Goal: Information Seeking & Learning: Learn about a topic

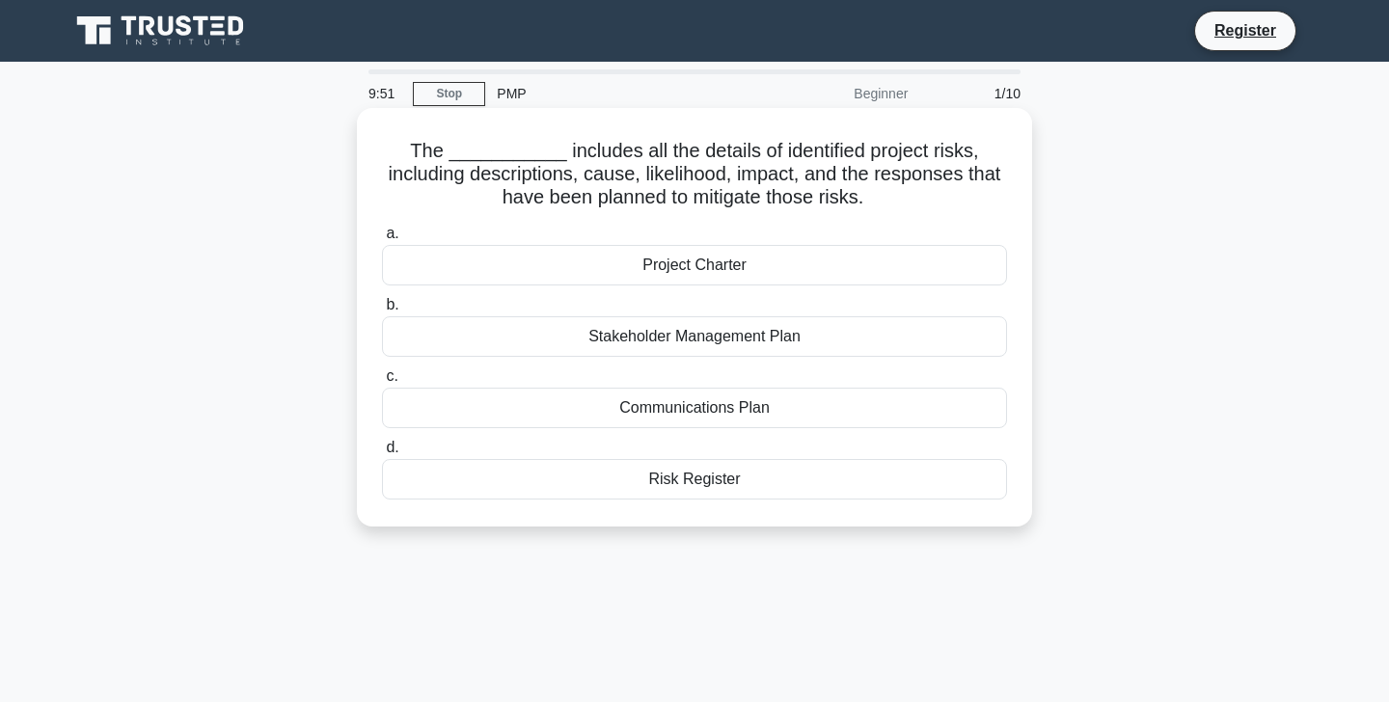
click at [702, 482] on div "Risk Register" at bounding box center [694, 479] width 625 height 41
click at [382, 454] on input "d. Risk Register" at bounding box center [382, 448] width 0 height 13
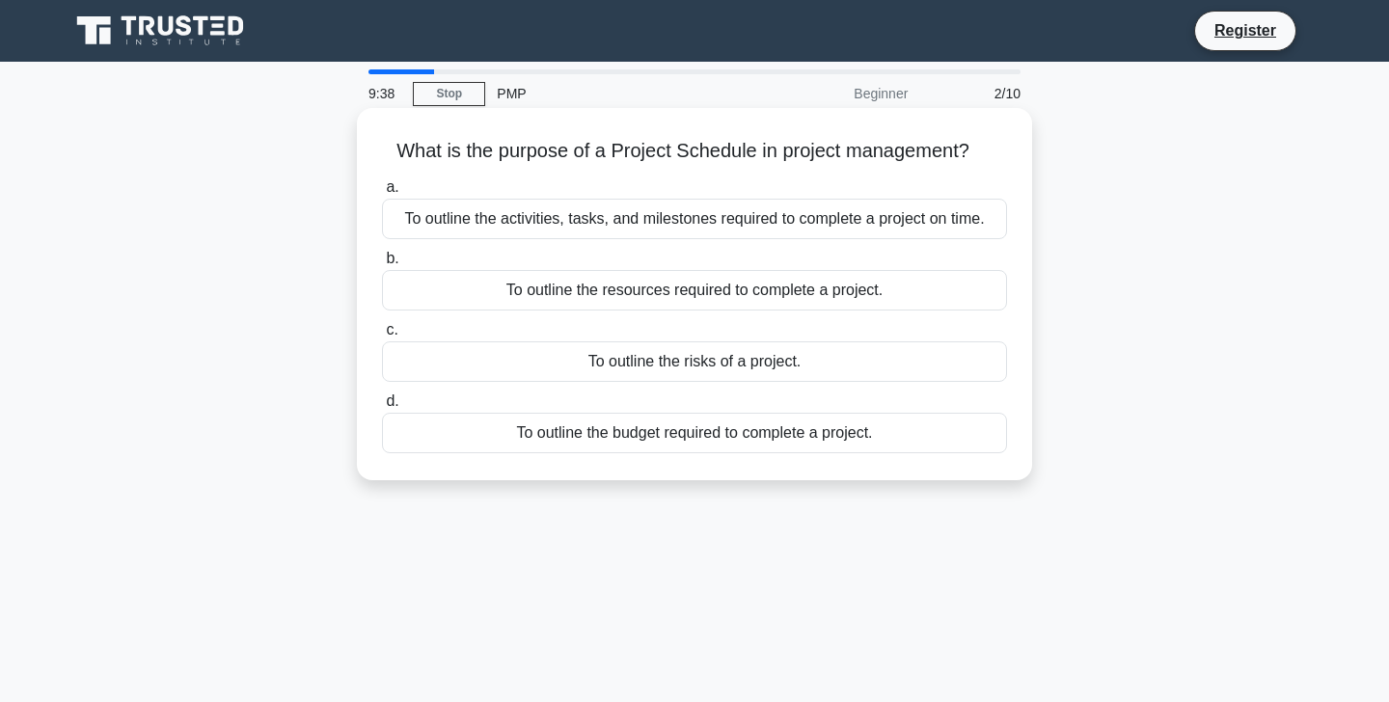
click at [703, 215] on div "To outline the activities, tasks, and milestones required to complete a project…" at bounding box center [694, 219] width 625 height 41
click at [382, 194] on input "a. To outline the activities, tasks, and milestones required to complete a proj…" at bounding box center [382, 187] width 0 height 13
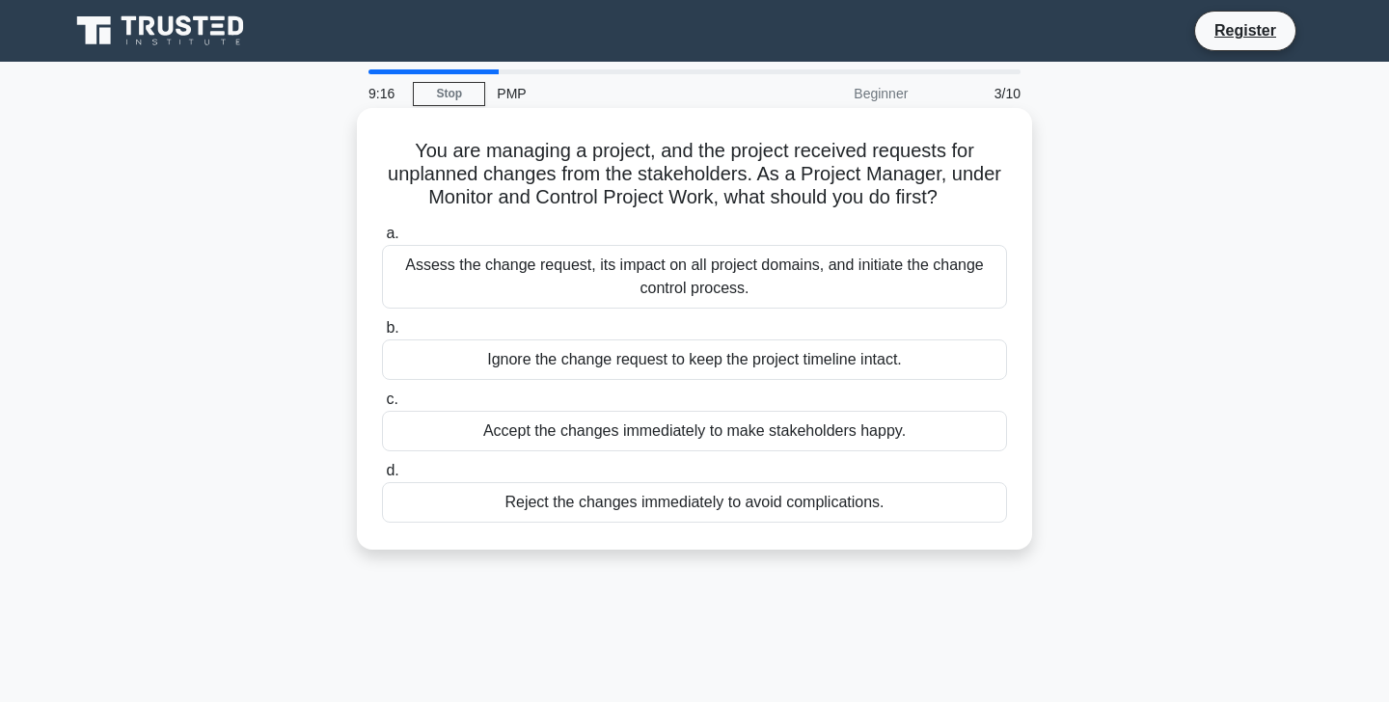
click at [605, 283] on div "Assess the change request, its impact on all project domains, and initiate the …" at bounding box center [694, 277] width 625 height 64
click at [382, 240] on input "a. Assess the change request, its impact on all project domains, and initiate t…" at bounding box center [382, 234] width 0 height 13
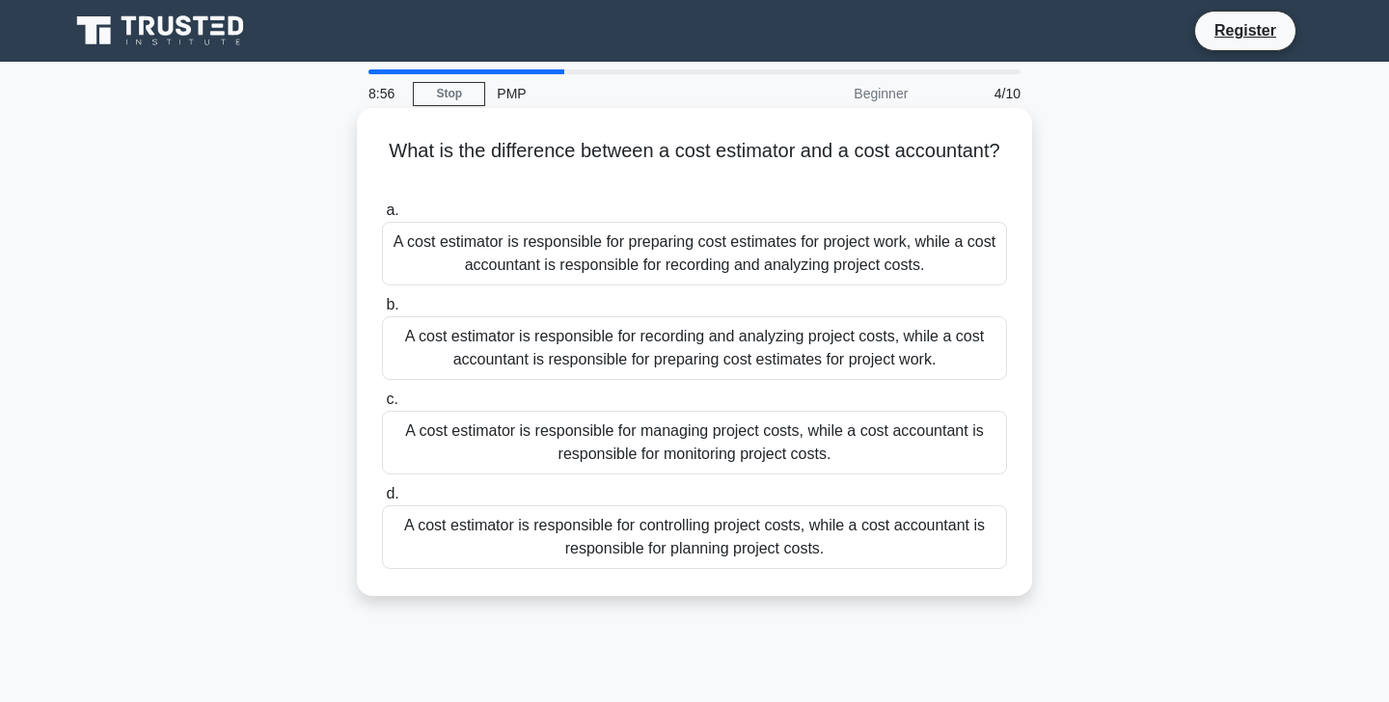
click at [742, 265] on div "A cost estimator is responsible for preparing cost estimates for project work, …" at bounding box center [694, 254] width 625 height 64
click at [382, 217] on input "a. A cost estimator is responsible for preparing cost estimates for project wor…" at bounding box center [382, 211] width 0 height 13
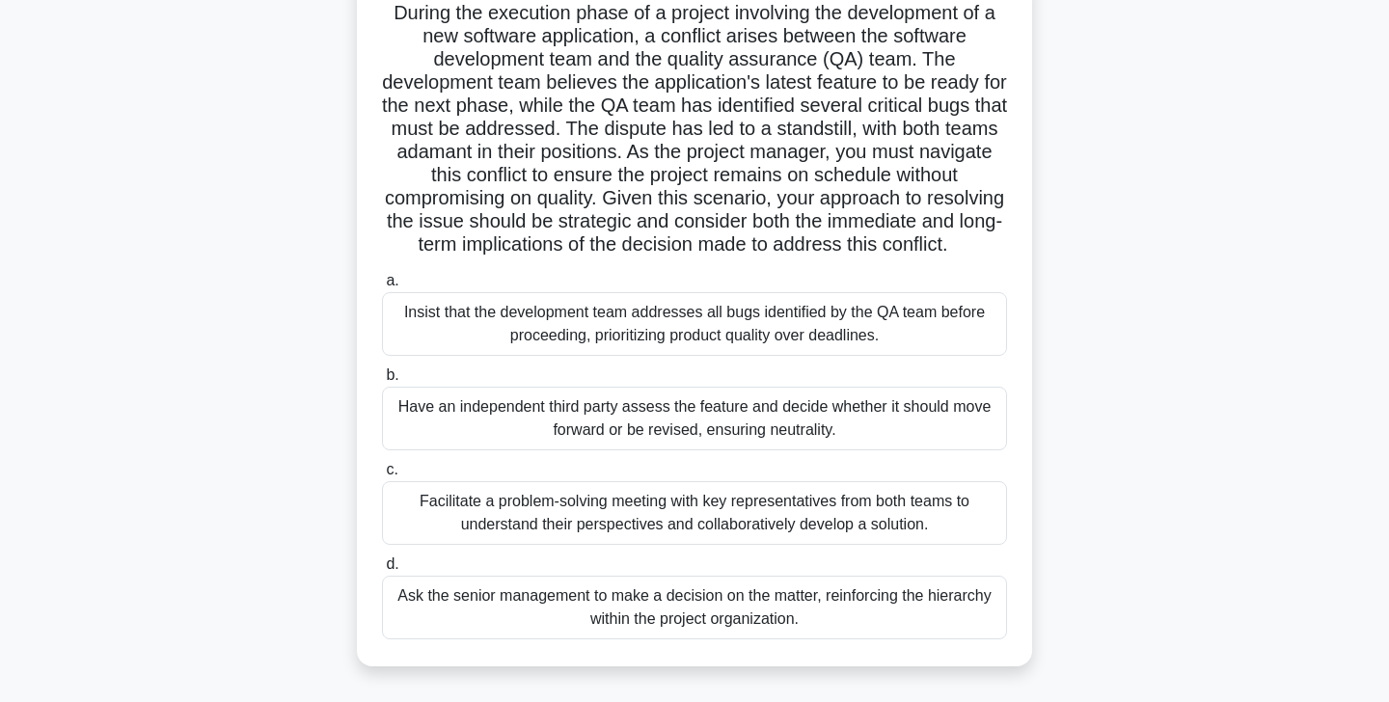
scroll to position [141, 0]
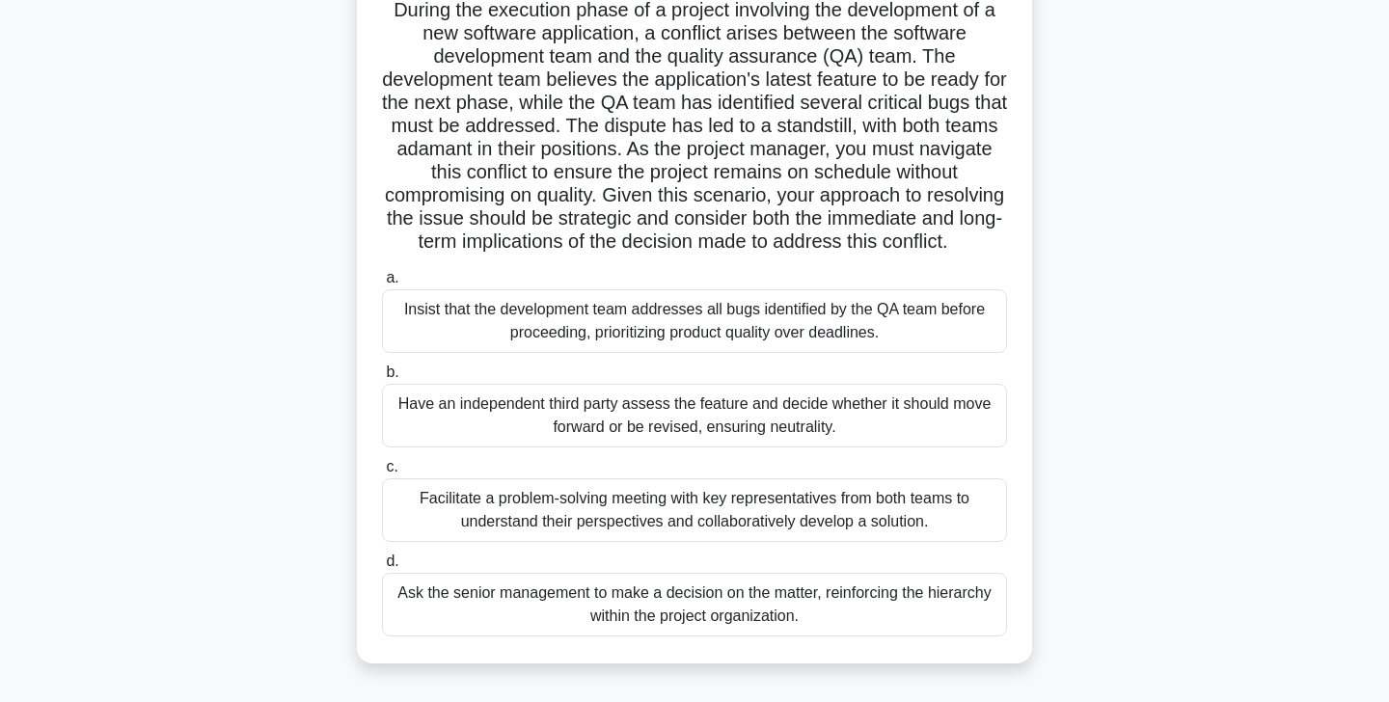
click at [700, 522] on div "Facilitate a problem-solving meeting with key representatives from both teams t…" at bounding box center [694, 511] width 625 height 64
click at [382, 474] on input "c. Facilitate a problem-solving meeting with key representatives from both team…" at bounding box center [382, 467] width 0 height 13
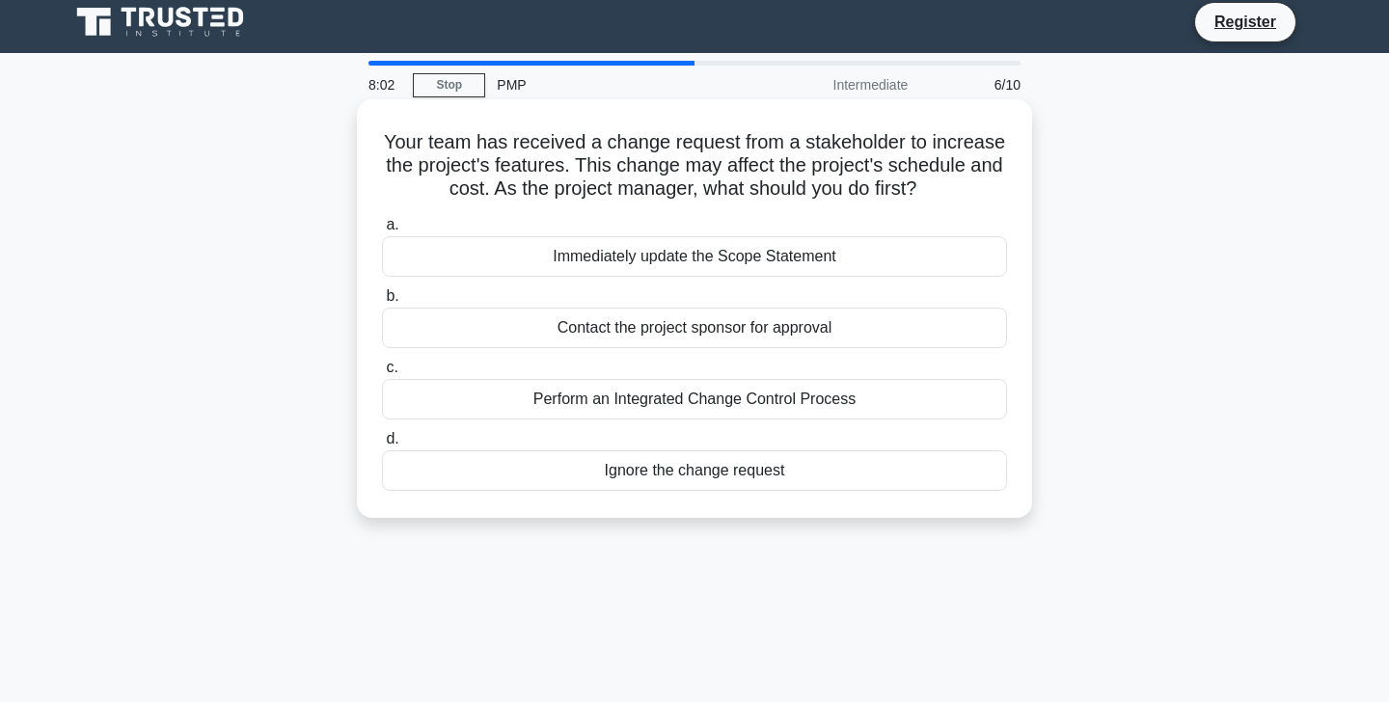
scroll to position [0, 0]
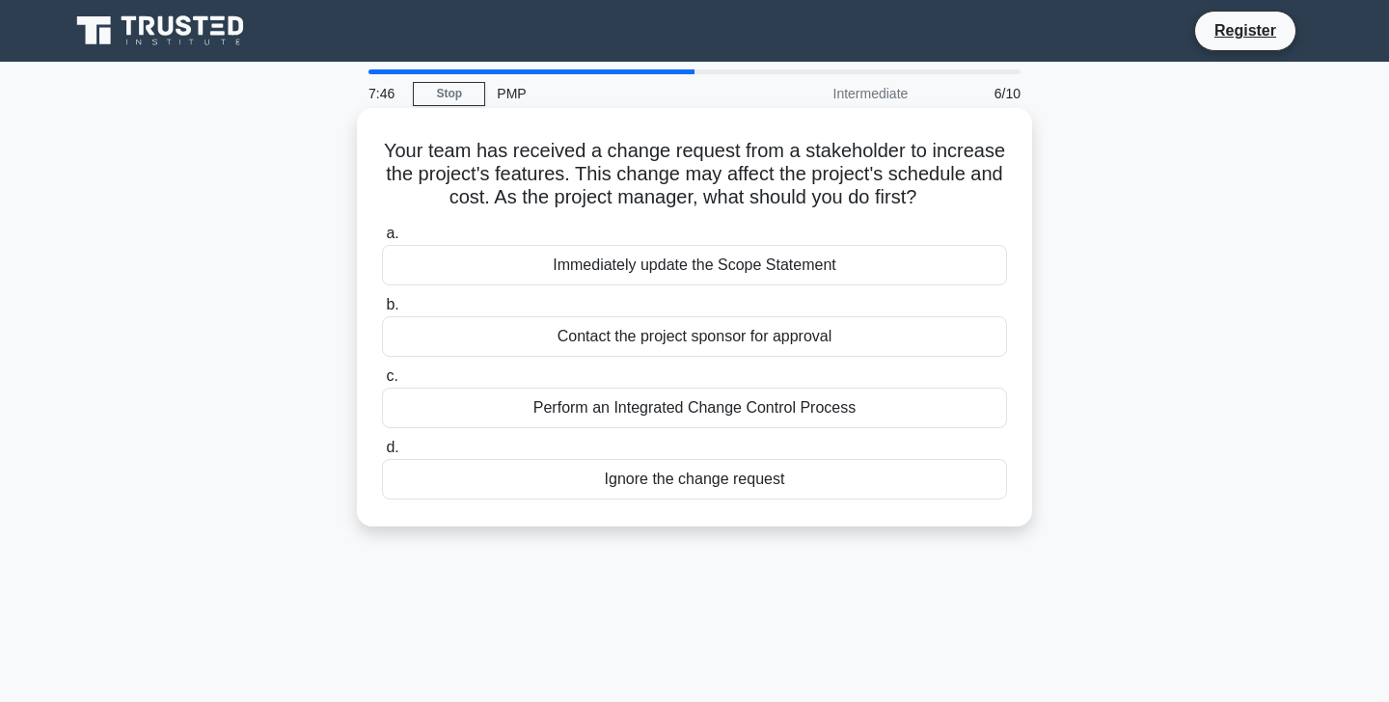
click at [700, 413] on div "Perform an Integrated Change Control Process" at bounding box center [694, 408] width 625 height 41
click at [382, 383] on input "c. Perform an Integrated Change Control Process" at bounding box center [382, 377] width 0 height 13
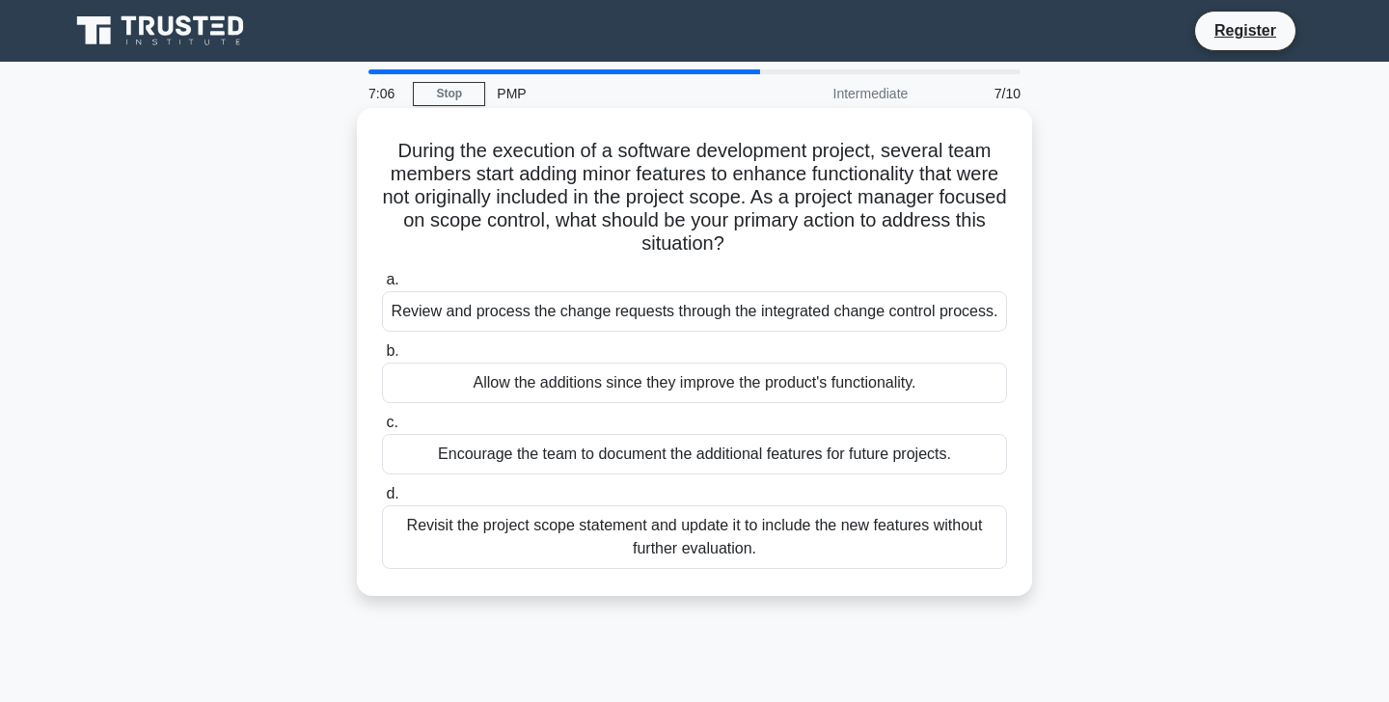
click at [761, 312] on div "Review and process the change requests through the integrated change control pr…" at bounding box center [694, 311] width 625 height 41
click at [382, 287] on input "a. Review and process the change requests through the integrated change control…" at bounding box center [382, 280] width 0 height 13
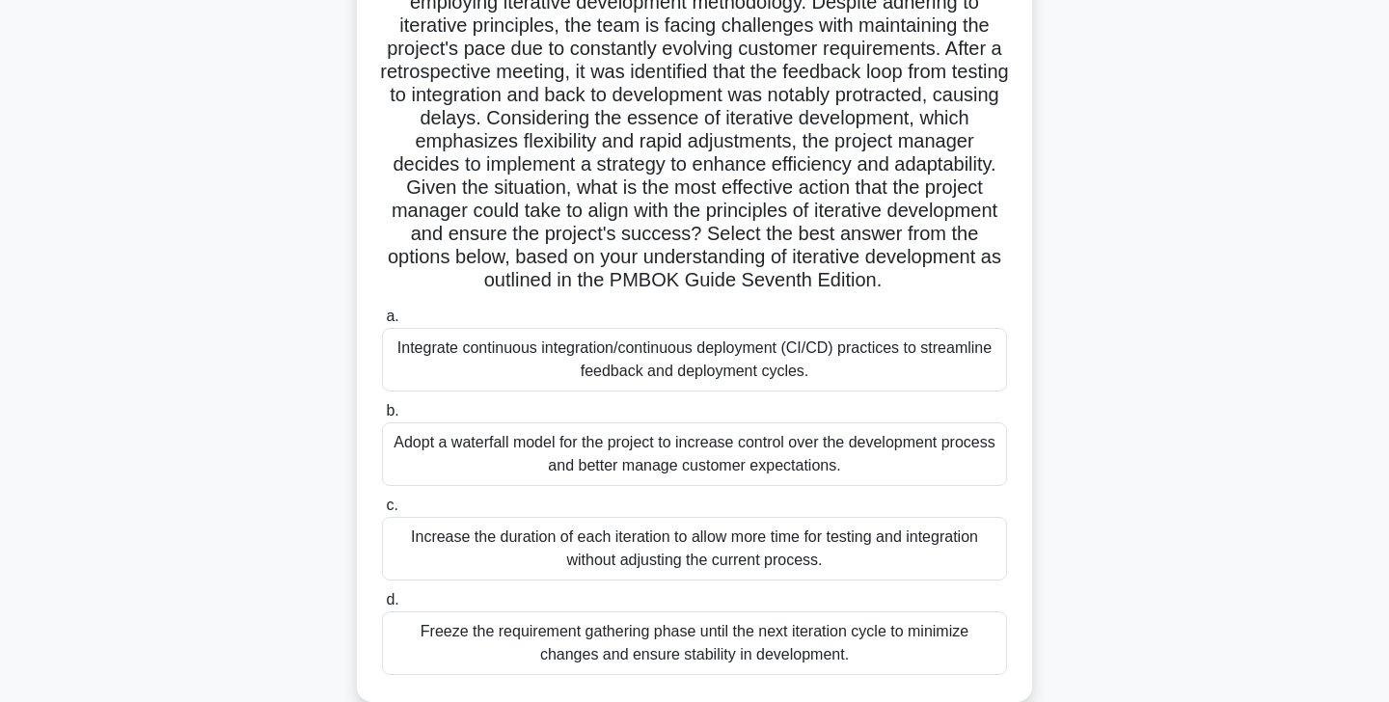
scroll to position [234, 0]
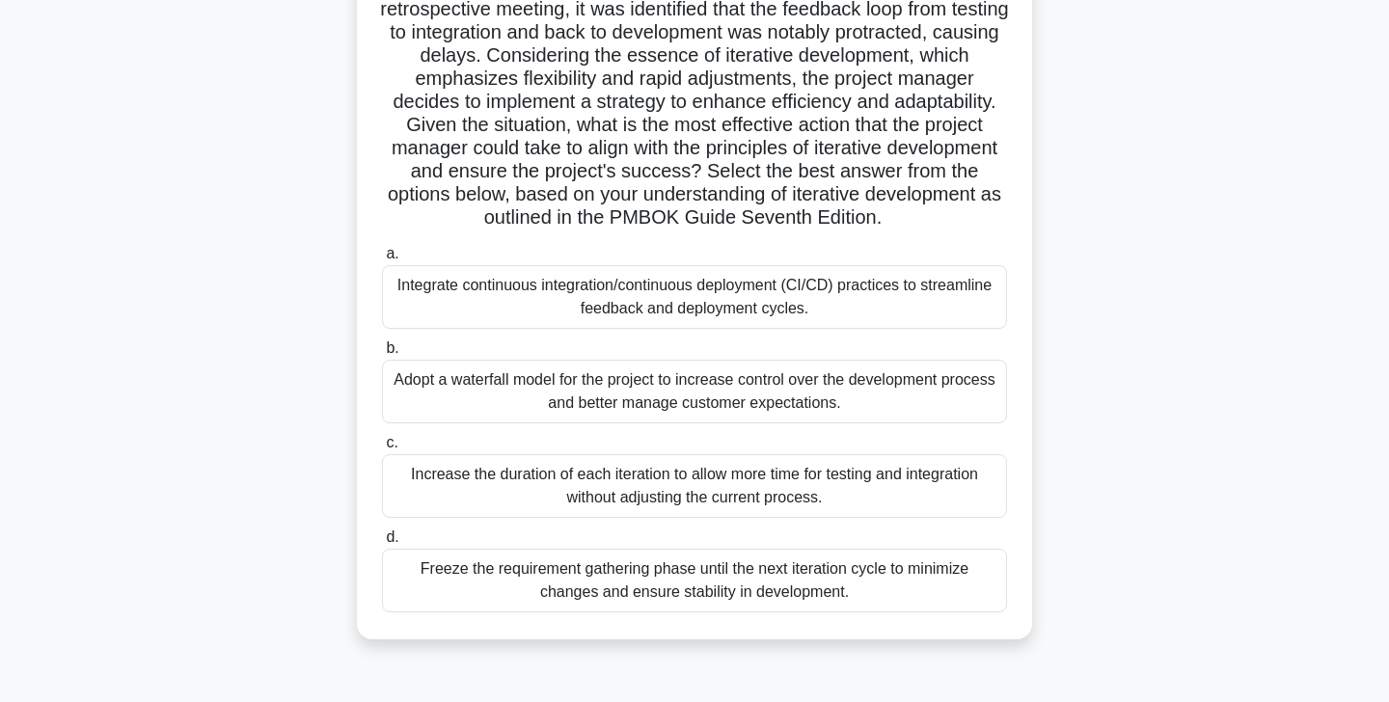
click at [698, 494] on div "Increase the duration of each iteration to allow more time for testing and inte…" at bounding box center [694, 486] width 625 height 64
click at [382, 450] on input "c. Increase the duration of each iteration to allow more time for testing and i…" at bounding box center [382, 443] width 0 height 13
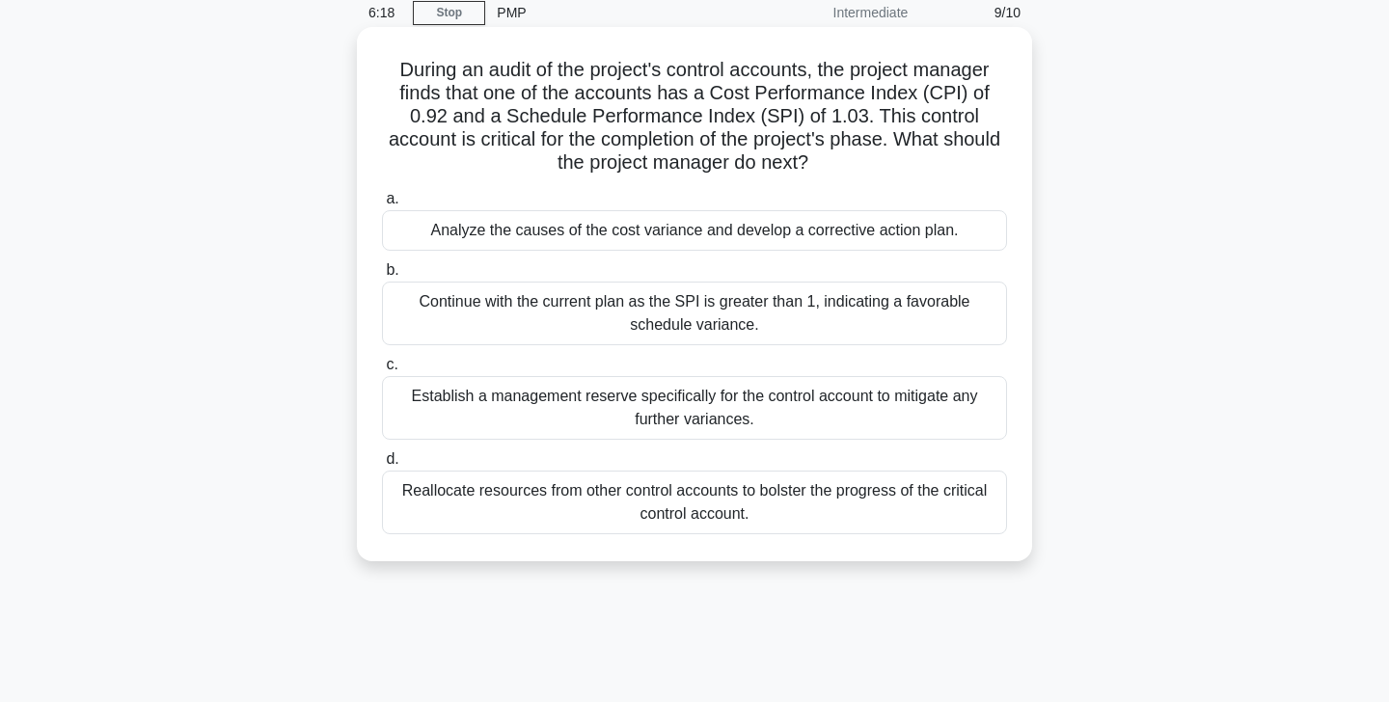
scroll to position [0, 0]
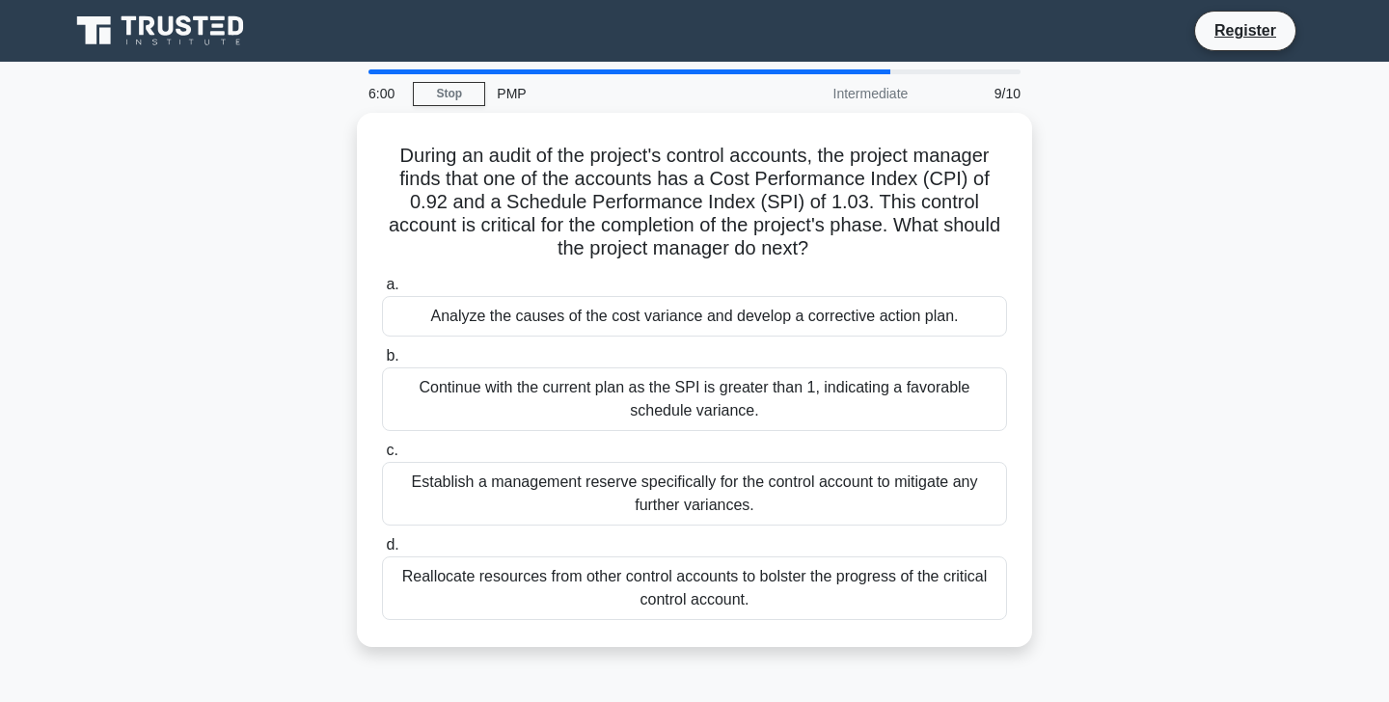
click at [1178, 268] on div "During an audit of the project's control accounts, the project manager finds th…" at bounding box center [695, 392] width 1274 height 558
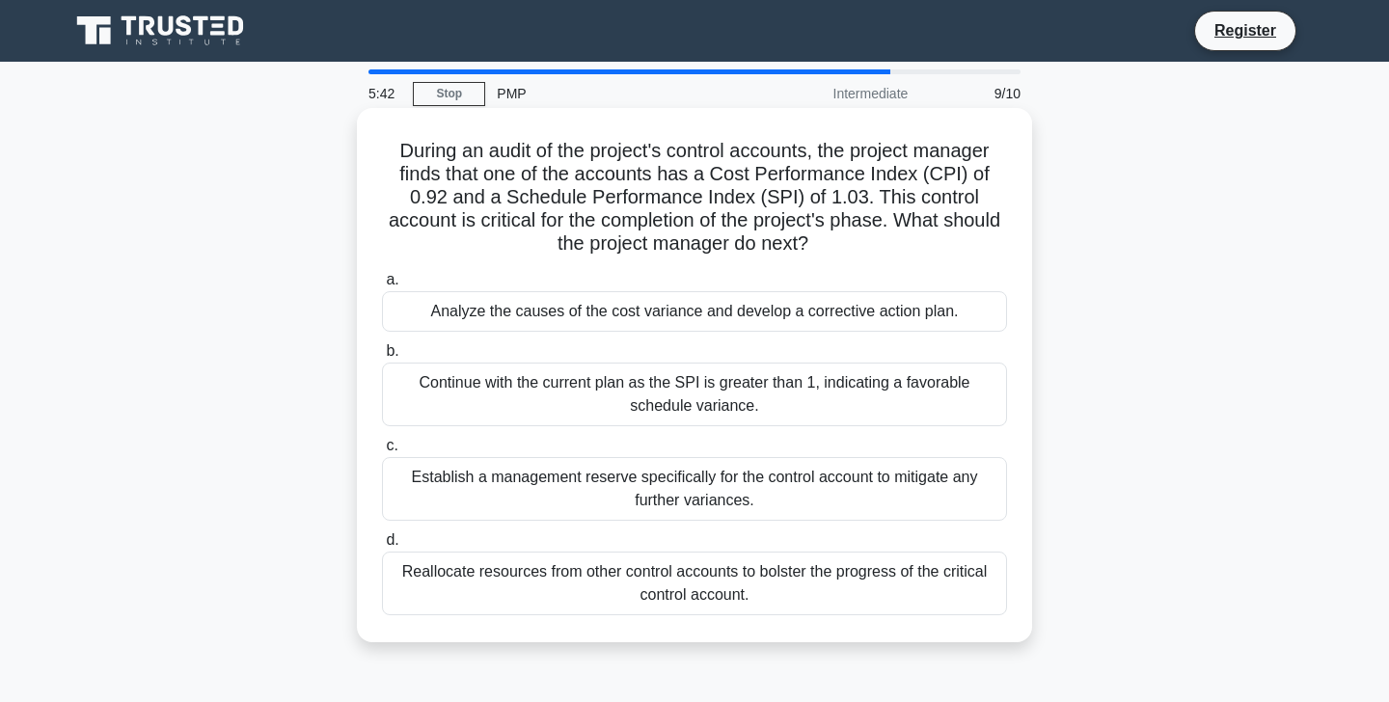
click at [619, 315] on div "Analyze the causes of the cost variance and develop a corrective action plan." at bounding box center [694, 311] width 625 height 41
click at [382, 287] on input "a. Analyze the causes of the cost variance and develop a corrective action plan." at bounding box center [382, 280] width 0 height 13
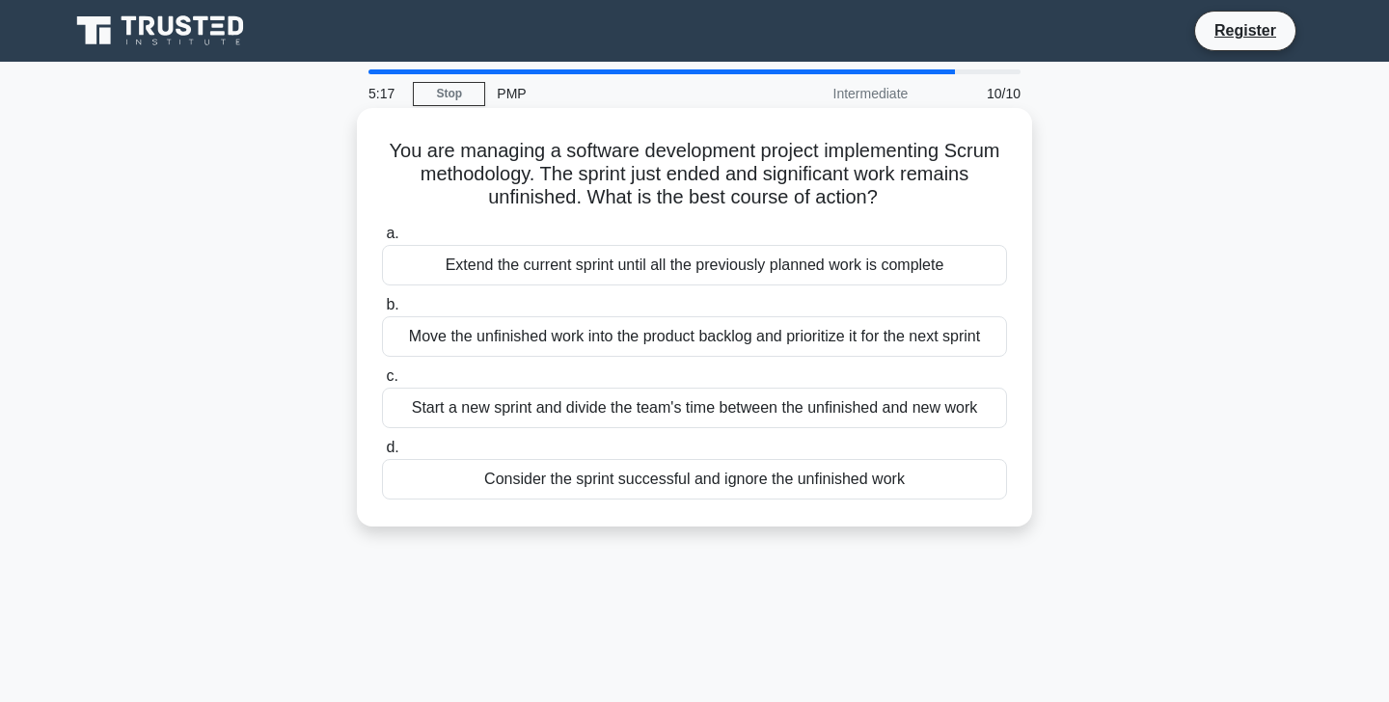
click at [685, 344] on div "Move the unfinished work into the product backlog and prioritize it for the nex…" at bounding box center [694, 336] width 625 height 41
click at [382, 312] on input "b. Move the unfinished work into the product backlog and prioritize it for the …" at bounding box center [382, 305] width 0 height 13
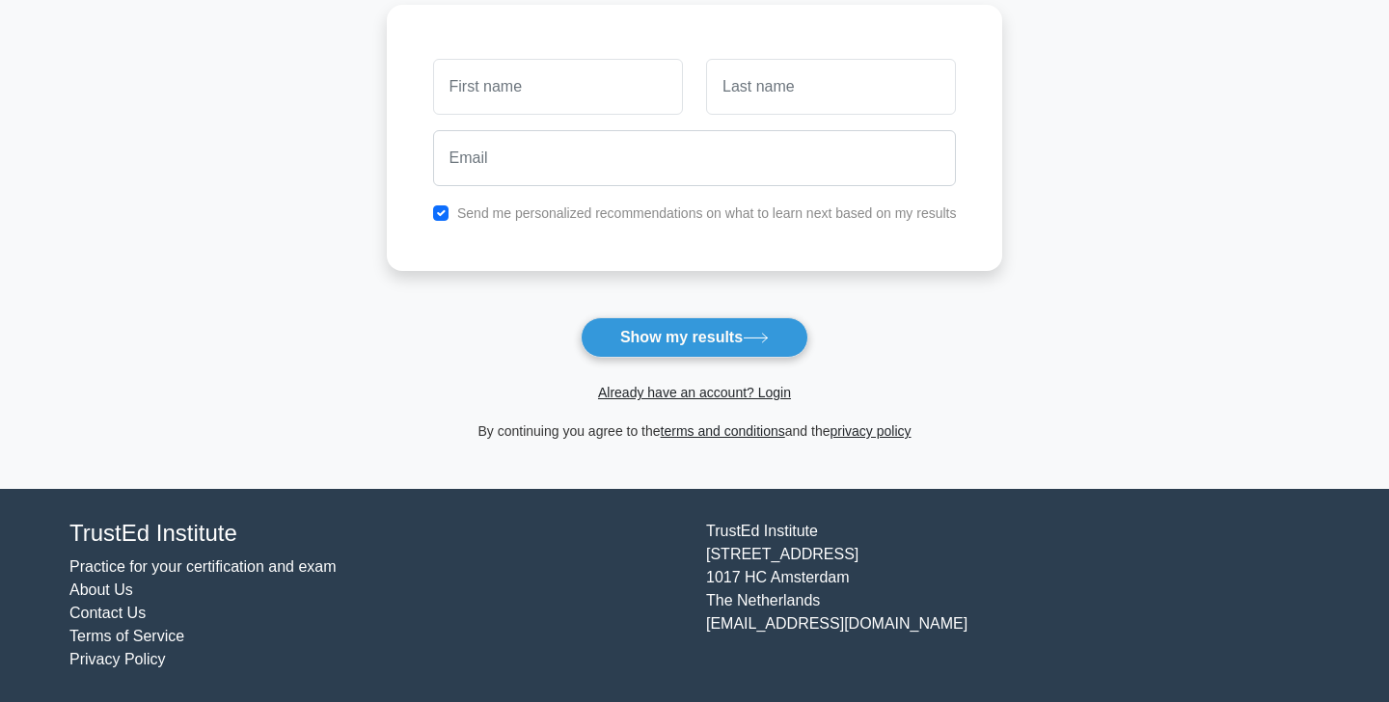
scroll to position [177, 0]
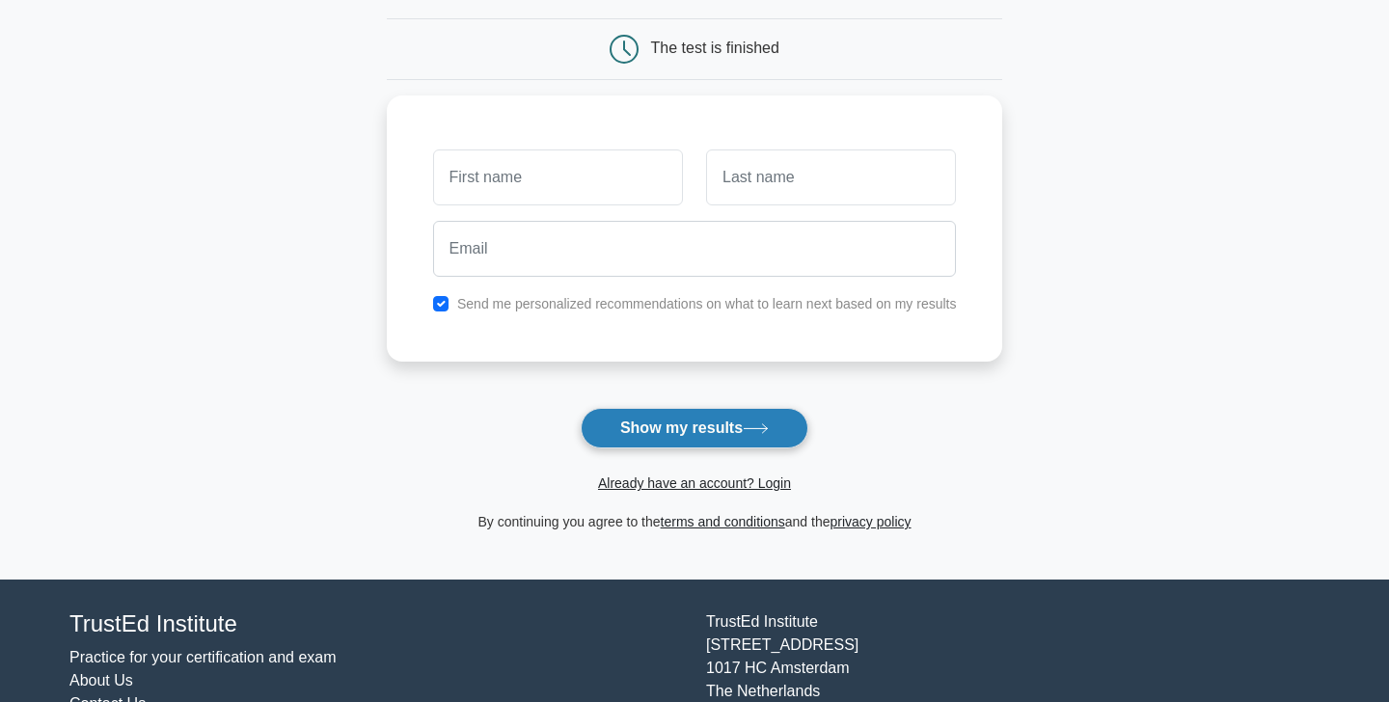
click at [620, 409] on button "Show my results" at bounding box center [695, 428] width 228 height 41
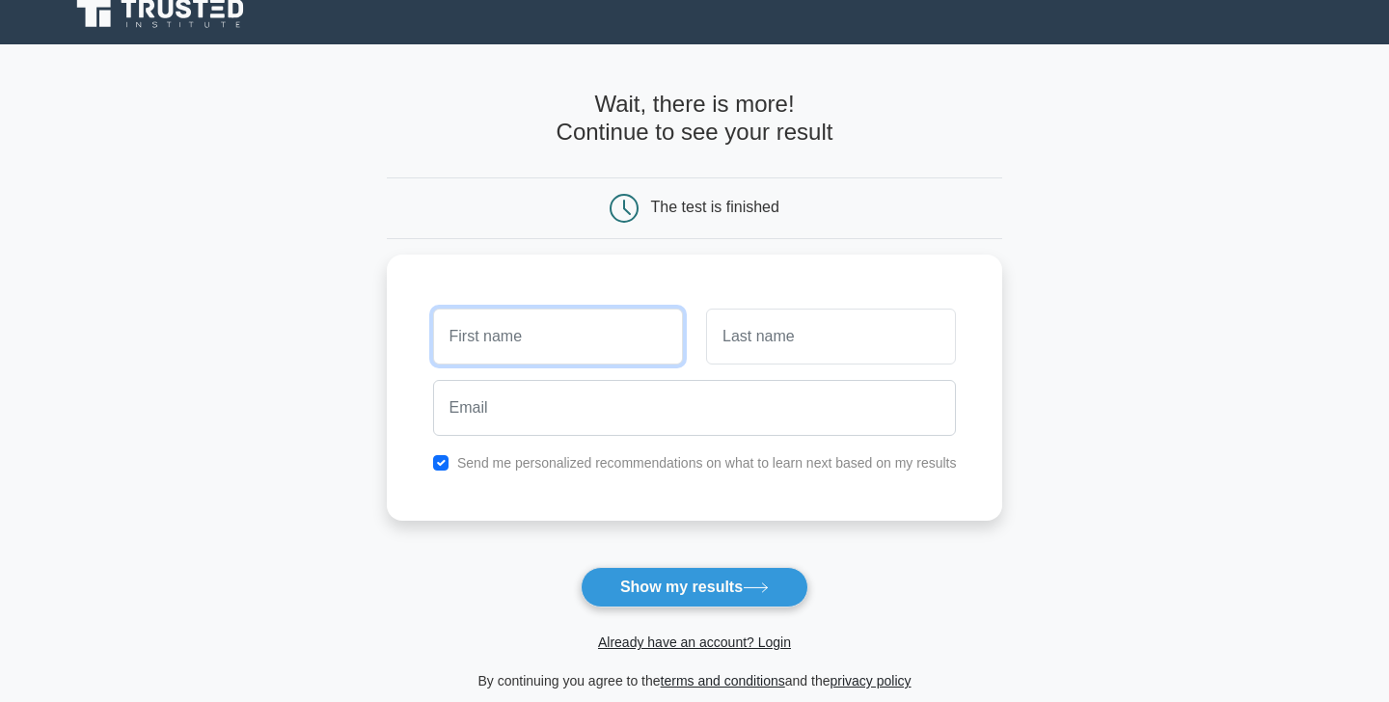
scroll to position [0, 0]
